Goal: Entertainment & Leisure: Consume media (video, audio)

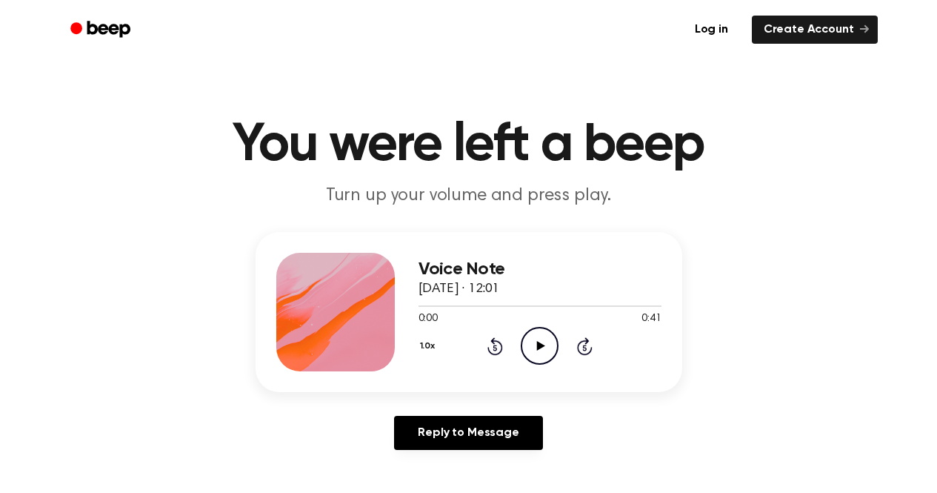
click at [535, 347] on icon "Play Audio" at bounding box center [540, 346] width 38 height 38
click at [546, 342] on icon "Play Audio" at bounding box center [540, 346] width 38 height 38
click at [449, 303] on div at bounding box center [540, 305] width 243 height 12
click at [543, 349] on icon "Play Audio" at bounding box center [540, 346] width 38 height 38
click at [541, 343] on icon "Play Audio" at bounding box center [540, 346] width 38 height 38
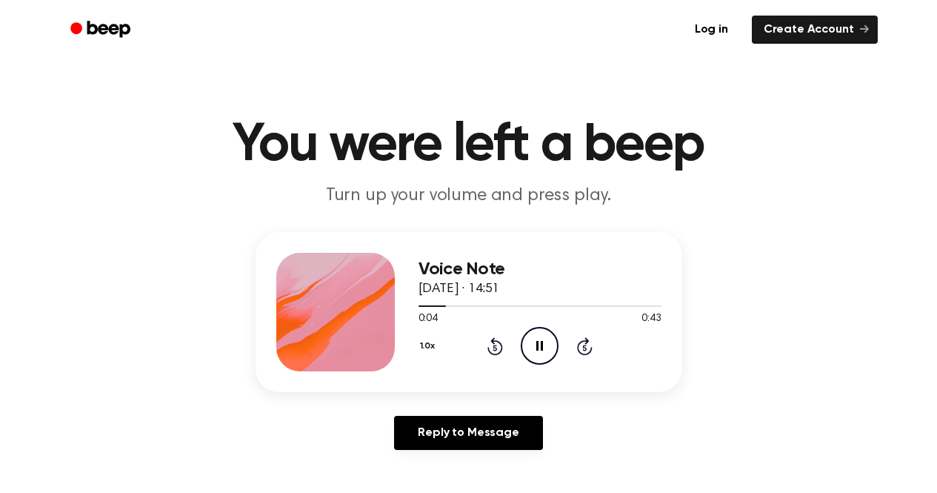
click at [540, 342] on icon "Pause Audio" at bounding box center [540, 346] width 38 height 38
click at [538, 348] on icon at bounding box center [541, 346] width 8 height 10
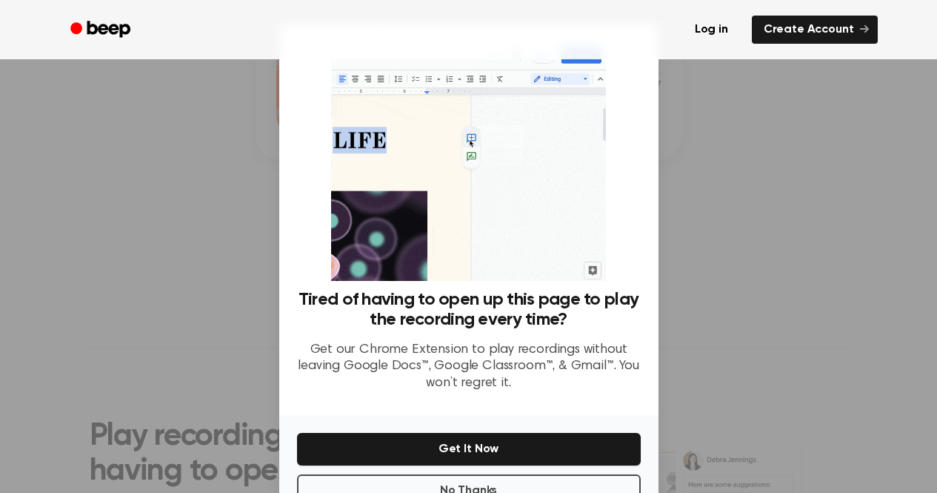
scroll to position [233, 0]
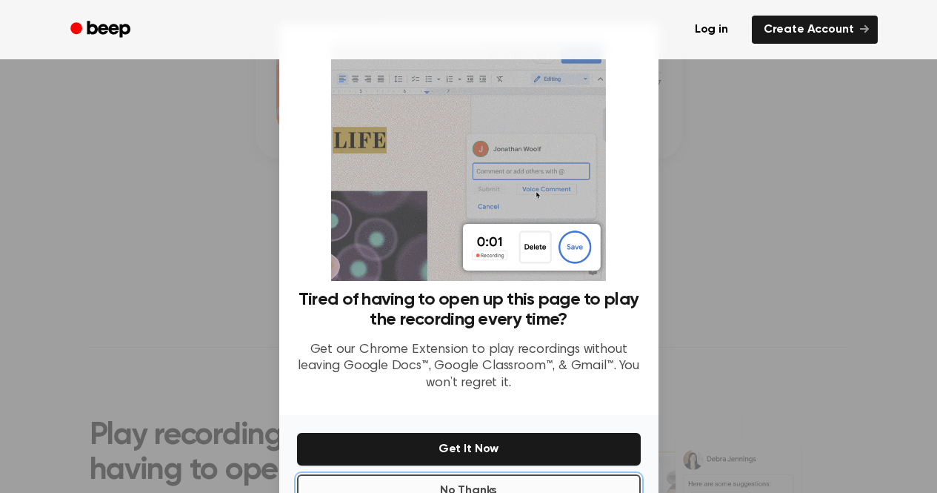
click at [499, 487] on button "No Thanks" at bounding box center [469, 490] width 344 height 33
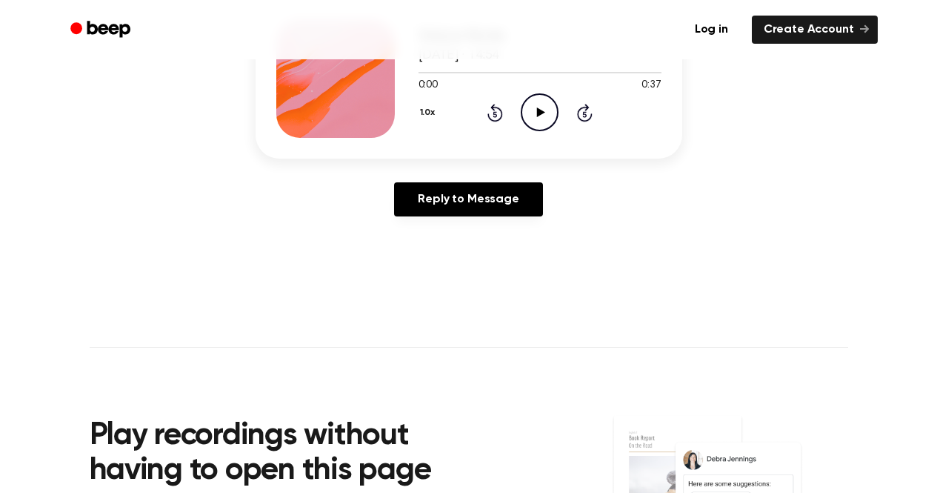
click at [536, 102] on icon "Play Audio" at bounding box center [540, 112] width 38 height 38
click at [548, 69] on div at bounding box center [540, 72] width 243 height 12
